Goal: Information Seeking & Learning: Learn about a topic

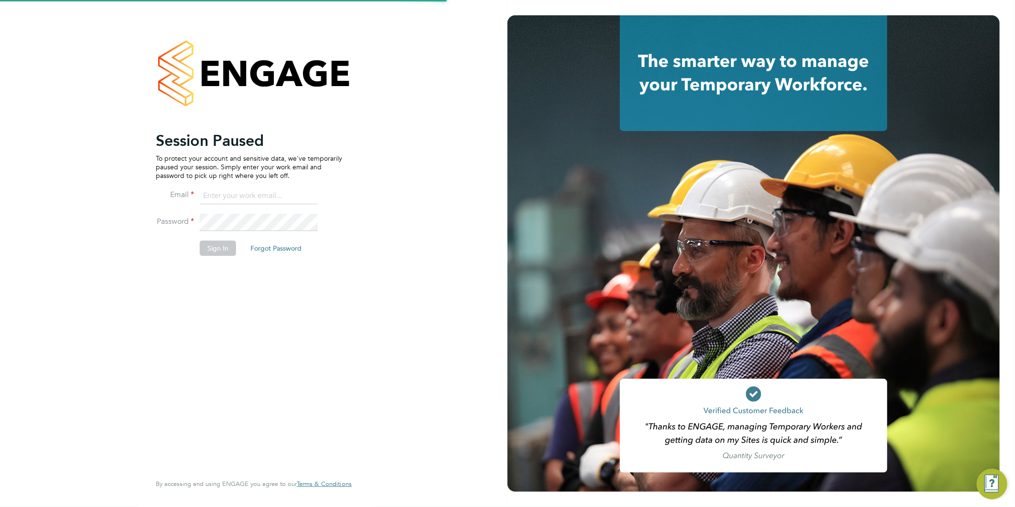
type input "sam.skinner@tfrecruitment.co.uk"
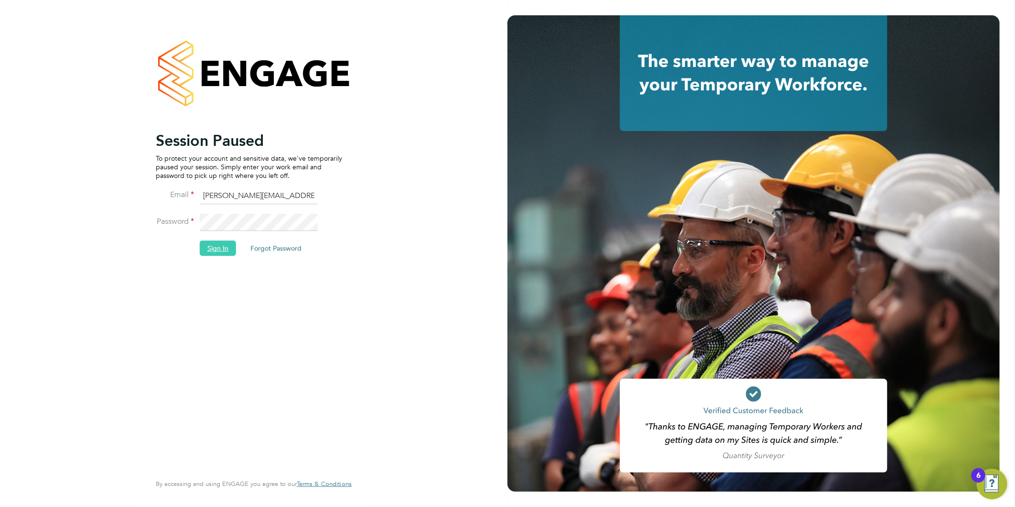
click at [214, 250] on button "Sign In" at bounding box center [218, 247] width 36 height 15
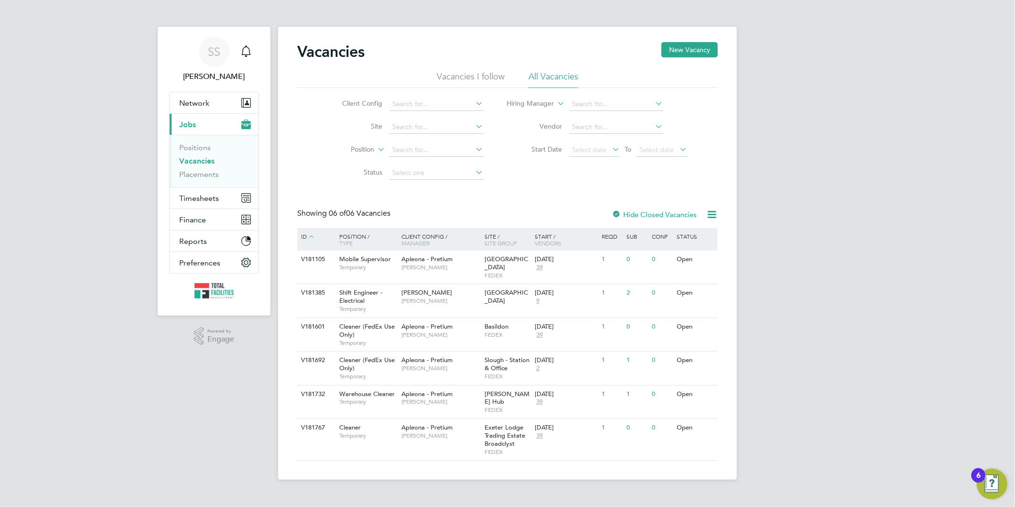
click at [196, 161] on link "Vacancies" at bounding box center [196, 160] width 35 height 9
click at [191, 155] on ul "Positions Vacancies Placements" at bounding box center [214, 161] width 89 height 52
click at [190, 161] on link "Vacancies" at bounding box center [196, 160] width 35 height 9
click at [201, 160] on link "Vacancies" at bounding box center [196, 160] width 35 height 9
click at [397, 289] on div "Shift Engineer - Electrical Temporary" at bounding box center [365, 300] width 67 height 33
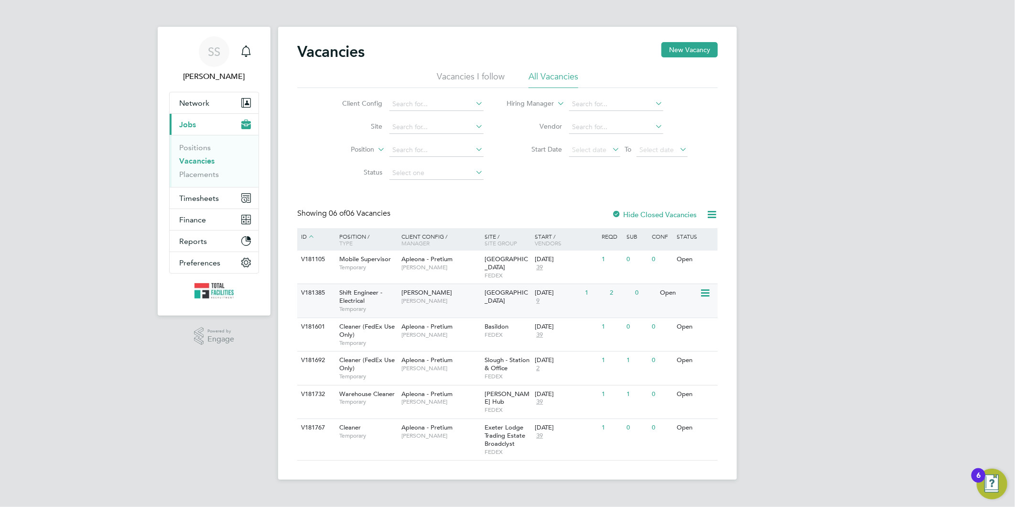
click at [381, 288] on span "Shift Engineer - Electrical" at bounding box center [360, 296] width 43 height 16
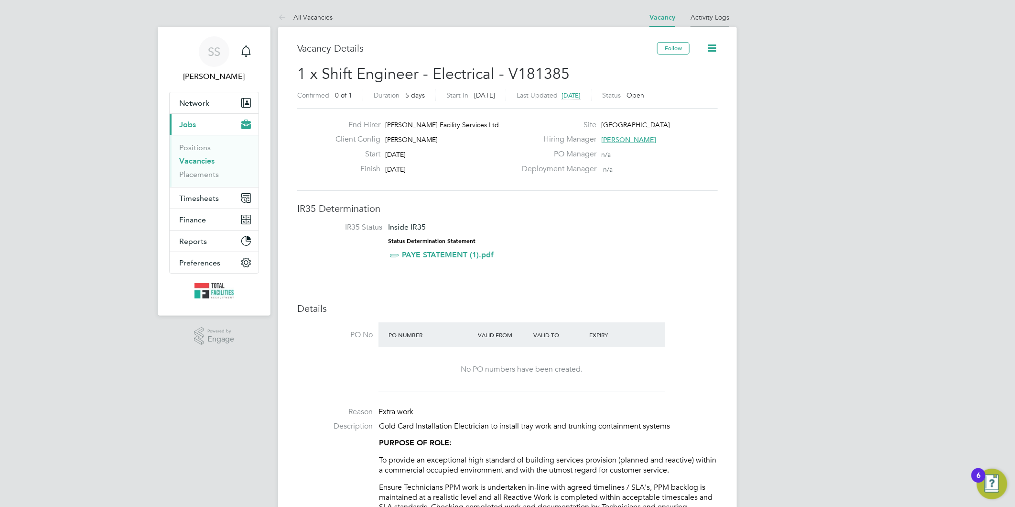
click at [701, 19] on link "Activity Logs" at bounding box center [710, 17] width 39 height 9
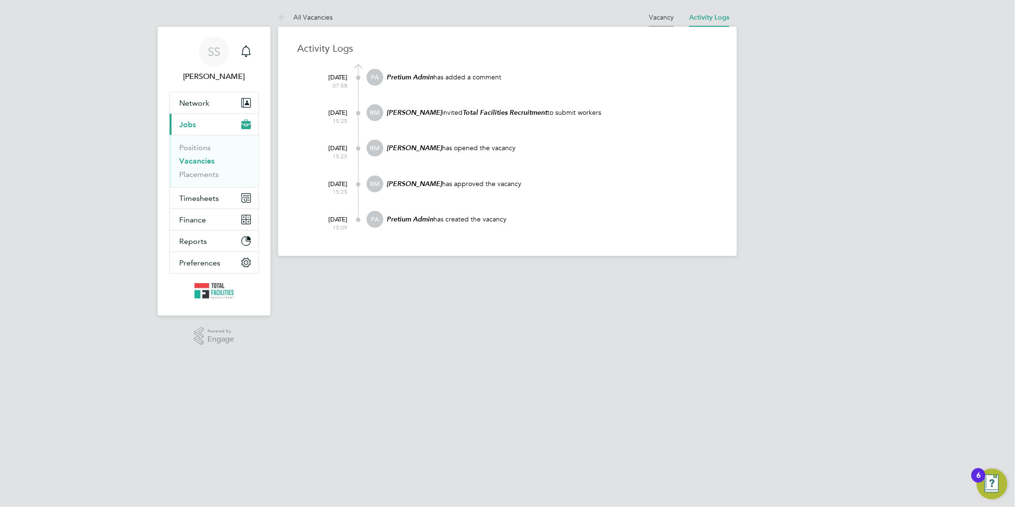
click at [660, 16] on link "Vacancy" at bounding box center [661, 17] width 25 height 9
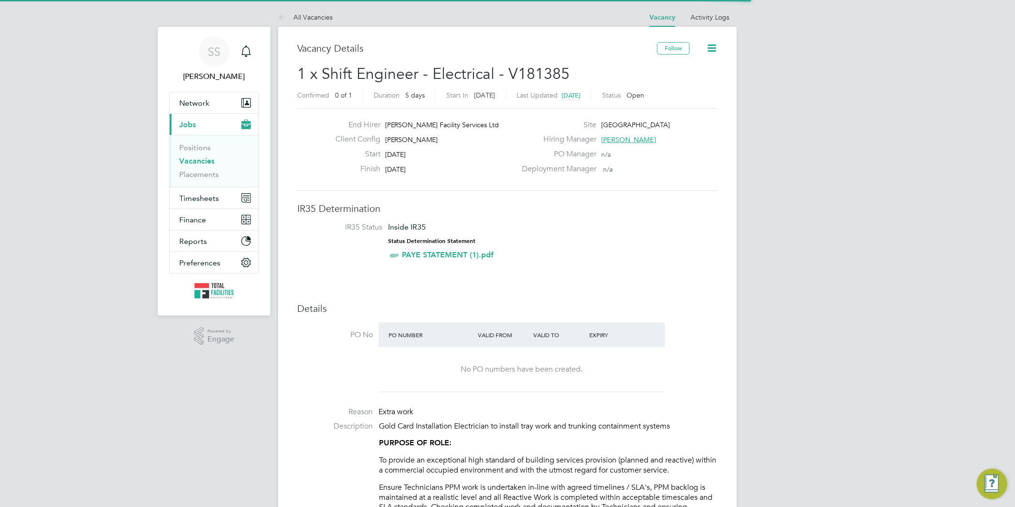
scroll to position [16, 83]
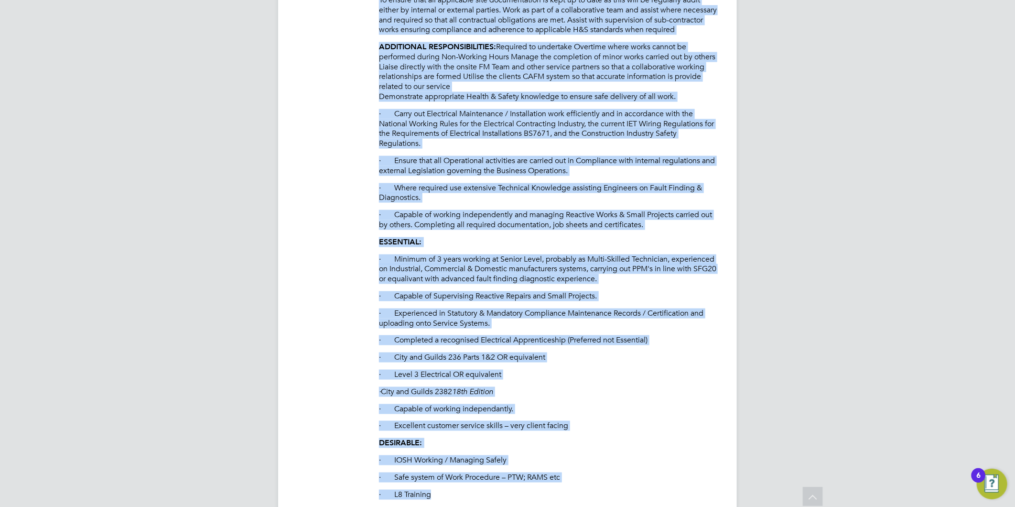
scroll to position [677, 0]
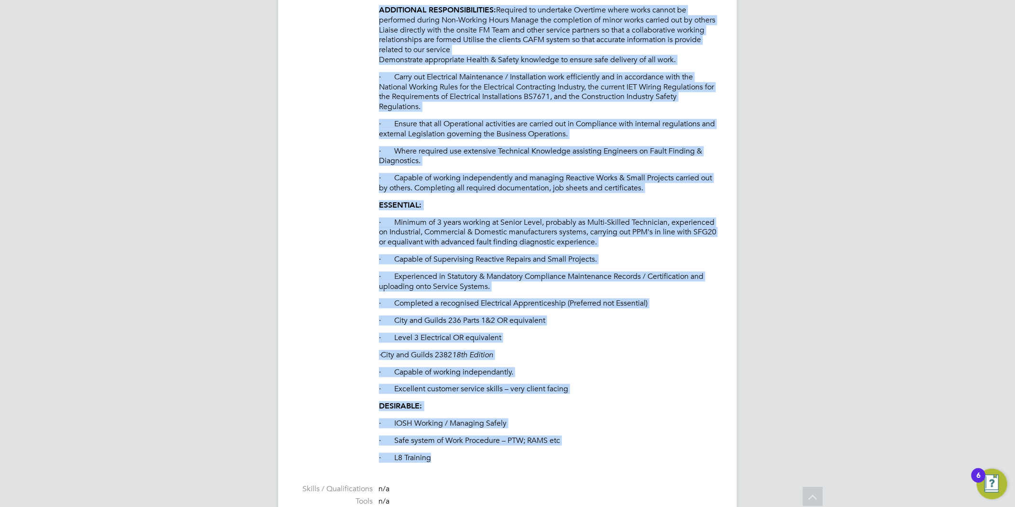
drag, startPoint x: 379, startPoint y: 145, endPoint x: 461, endPoint y: 463, distance: 327.8
click at [461, 463] on ul "PO No PO Number Valid From Valid To Expiry No PO numbers have been created. Rea…" at bounding box center [507, 137] width 421 height 984
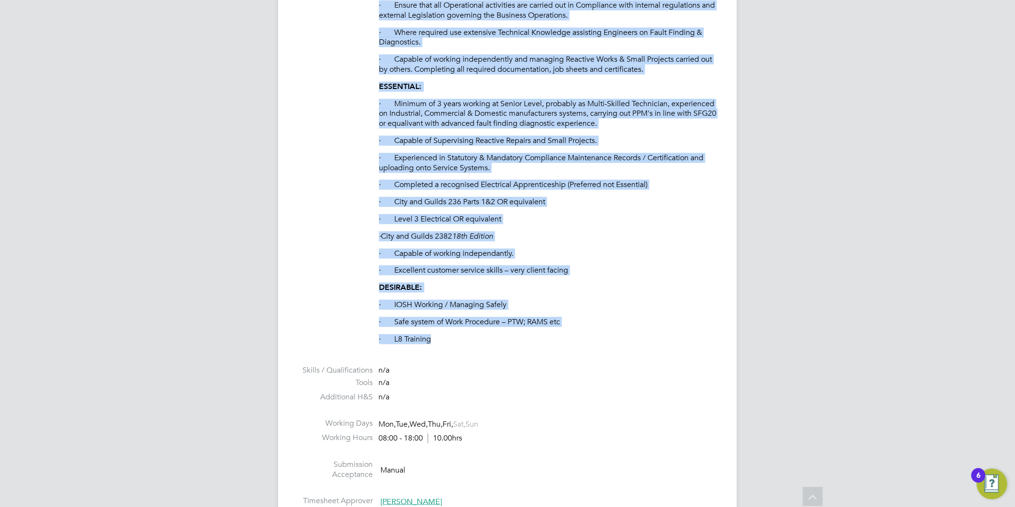
scroll to position [890, 0]
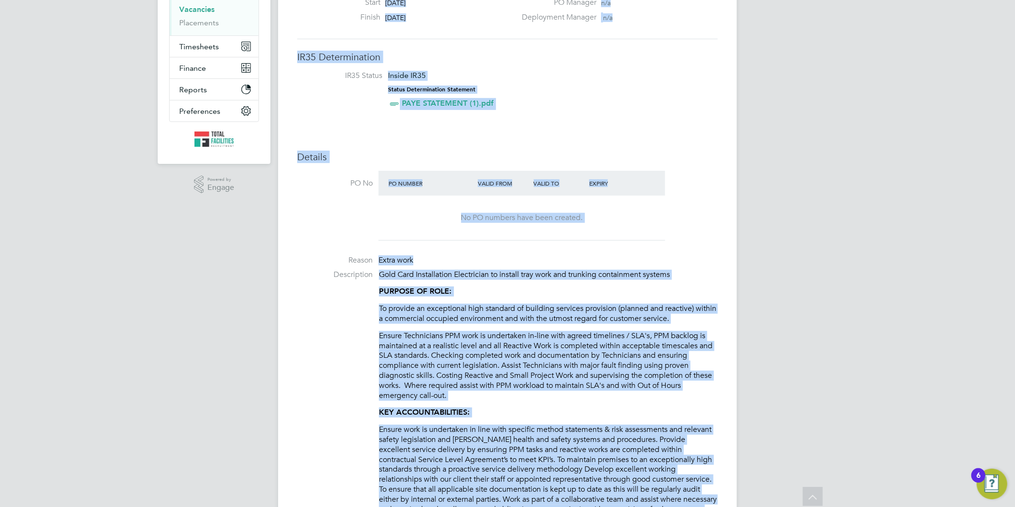
scroll to position [100, 0]
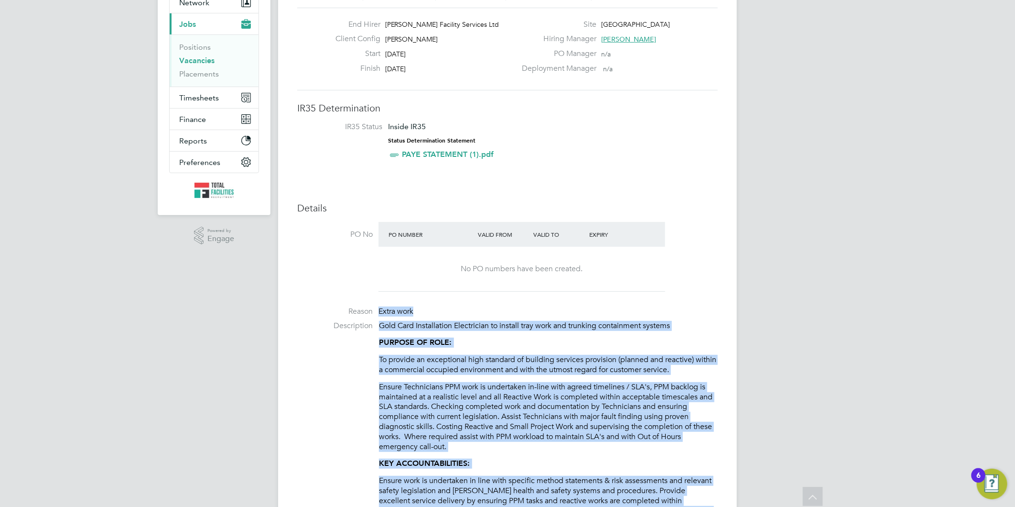
drag, startPoint x: 458, startPoint y: 249, endPoint x: 374, endPoint y: 311, distance: 104.6
